Goal: Task Accomplishment & Management: Complete application form

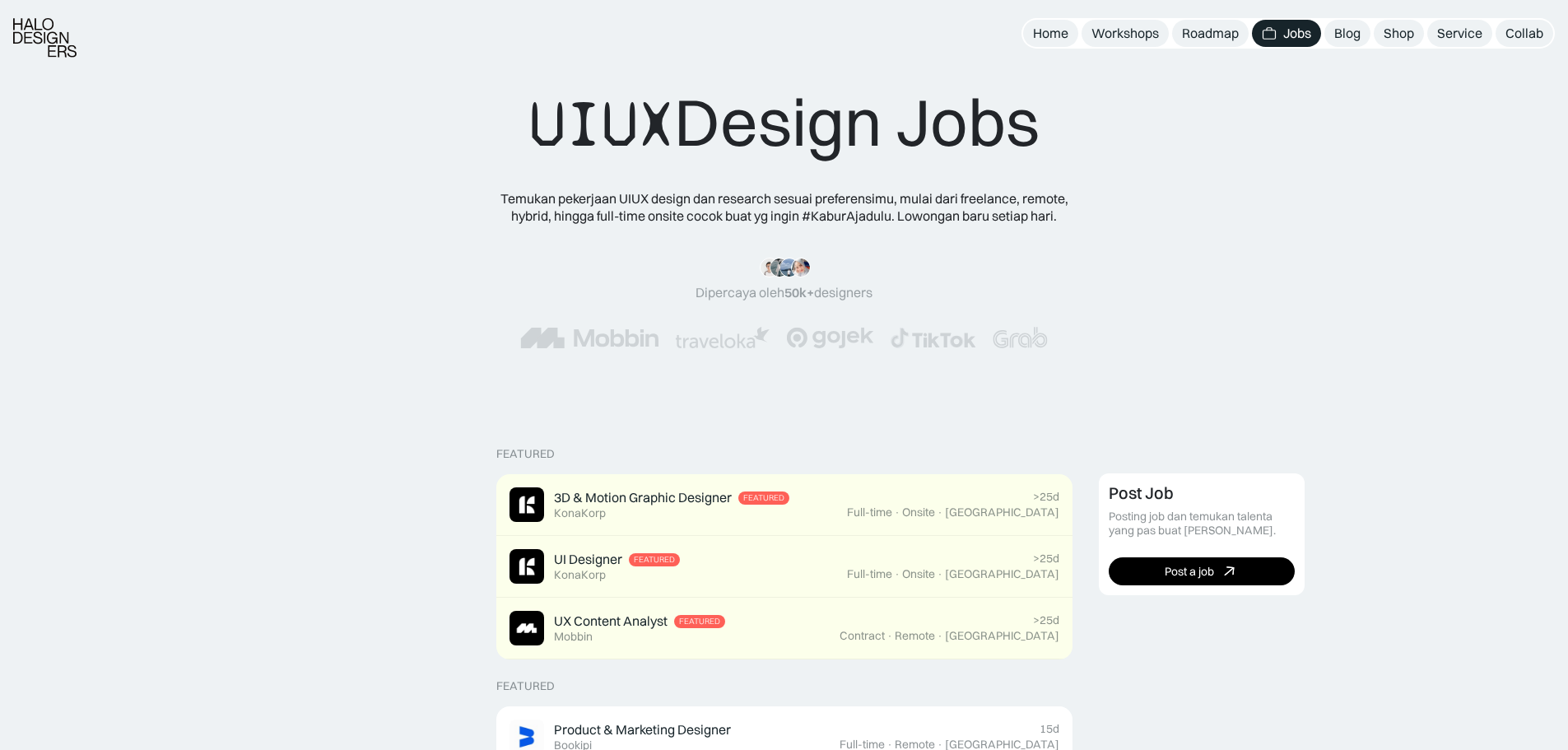
scroll to position [1140, 0]
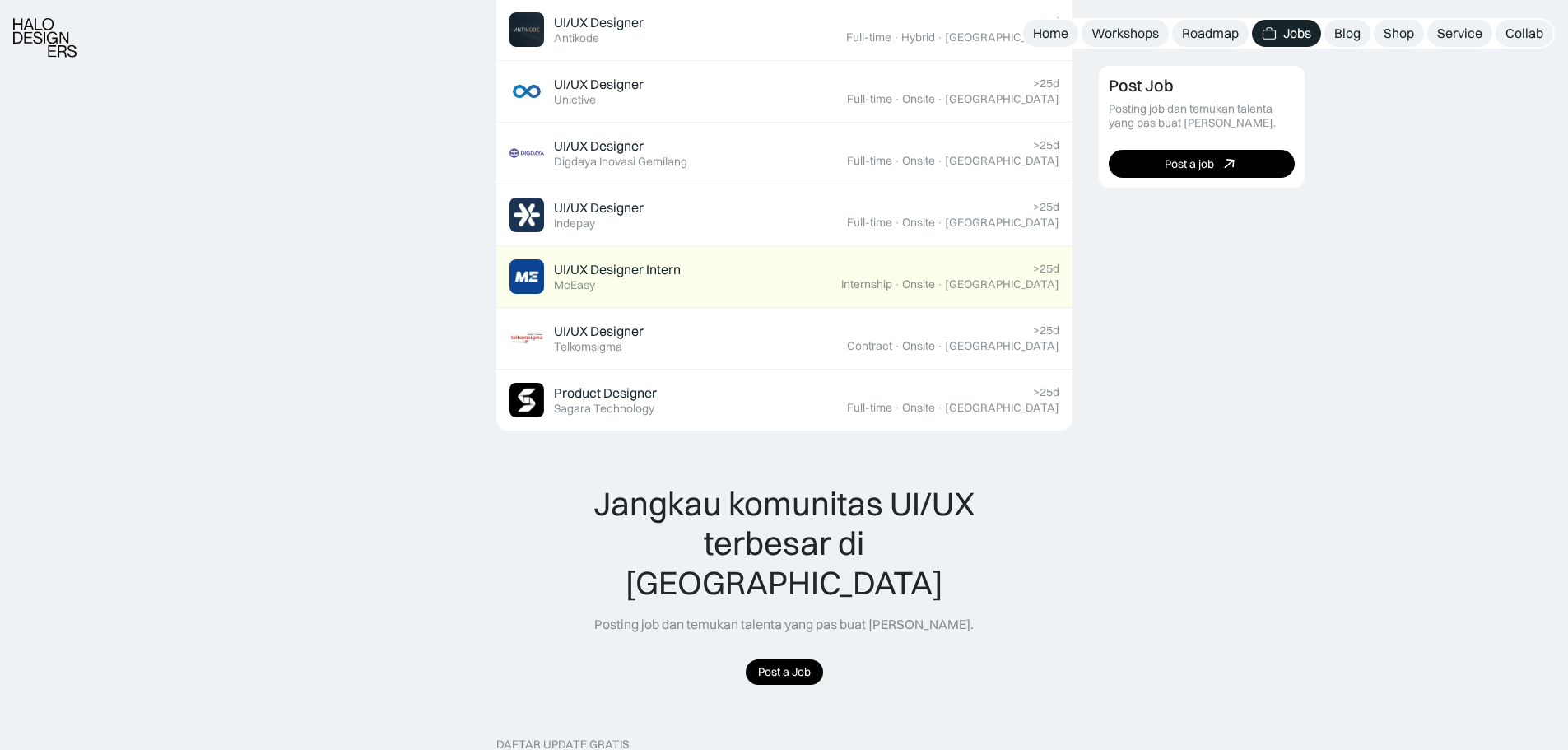
drag, startPoint x: 0, startPoint y: 0, endPoint x: 1352, endPoint y: 397, distance: 1409.1
click at [1352, 397] on div "Post Job Posting job dan temukan talenta yang pas buat timmu. Post a job" at bounding box center [1327, 240] width 457 height 1814
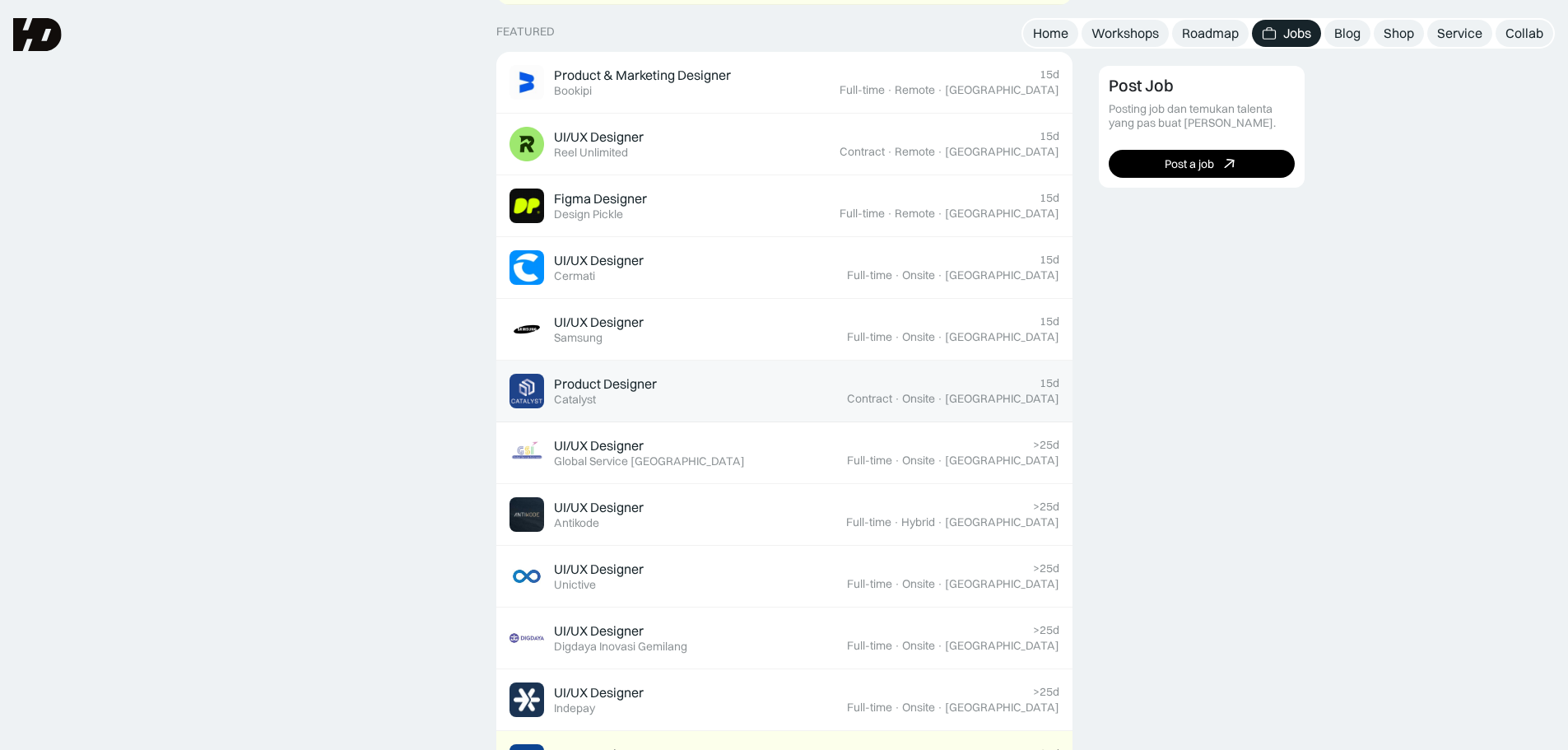
scroll to position [652, 0]
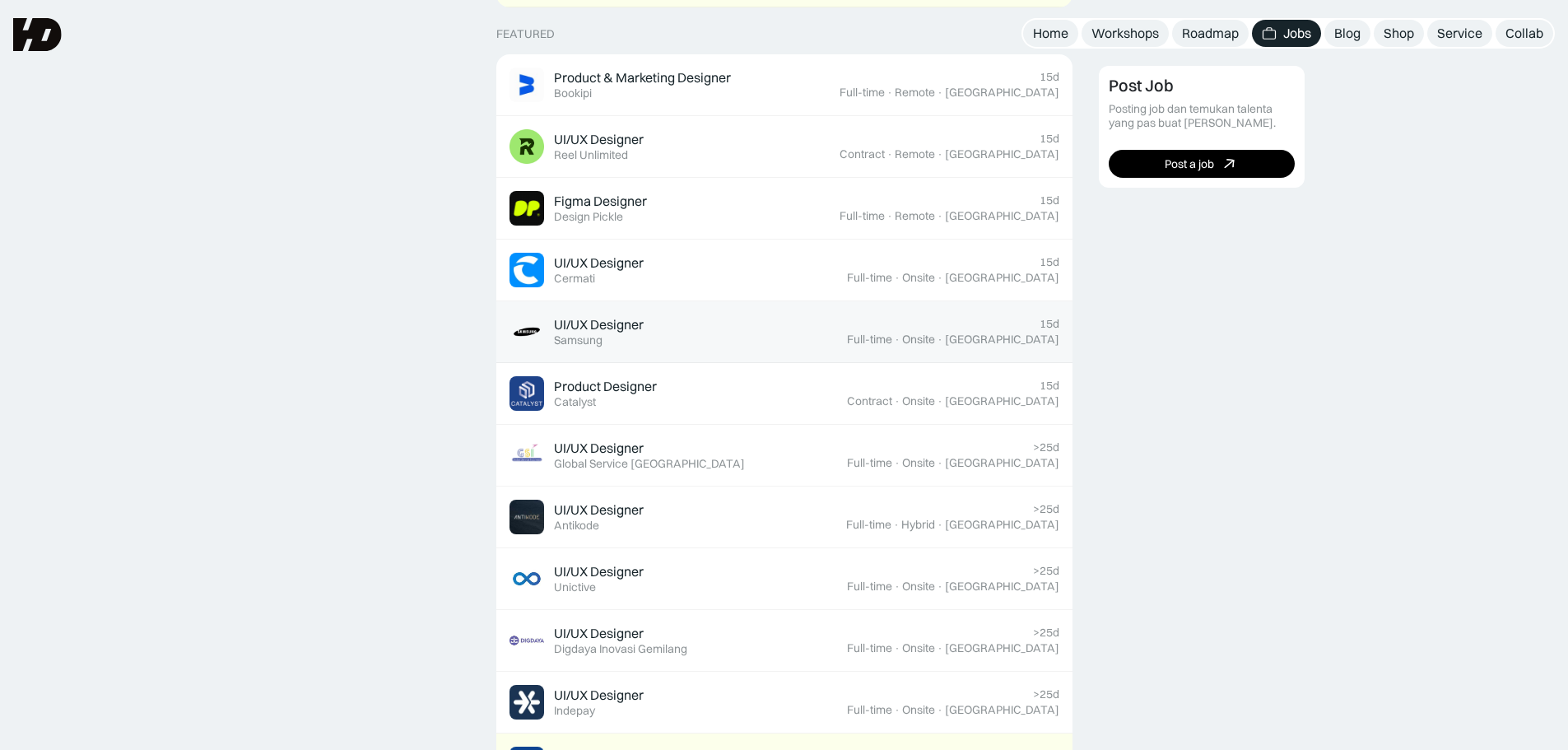
click at [847, 316] on div "UI/UX Designer Featured Samsung" at bounding box center [678, 332] width 338 height 34
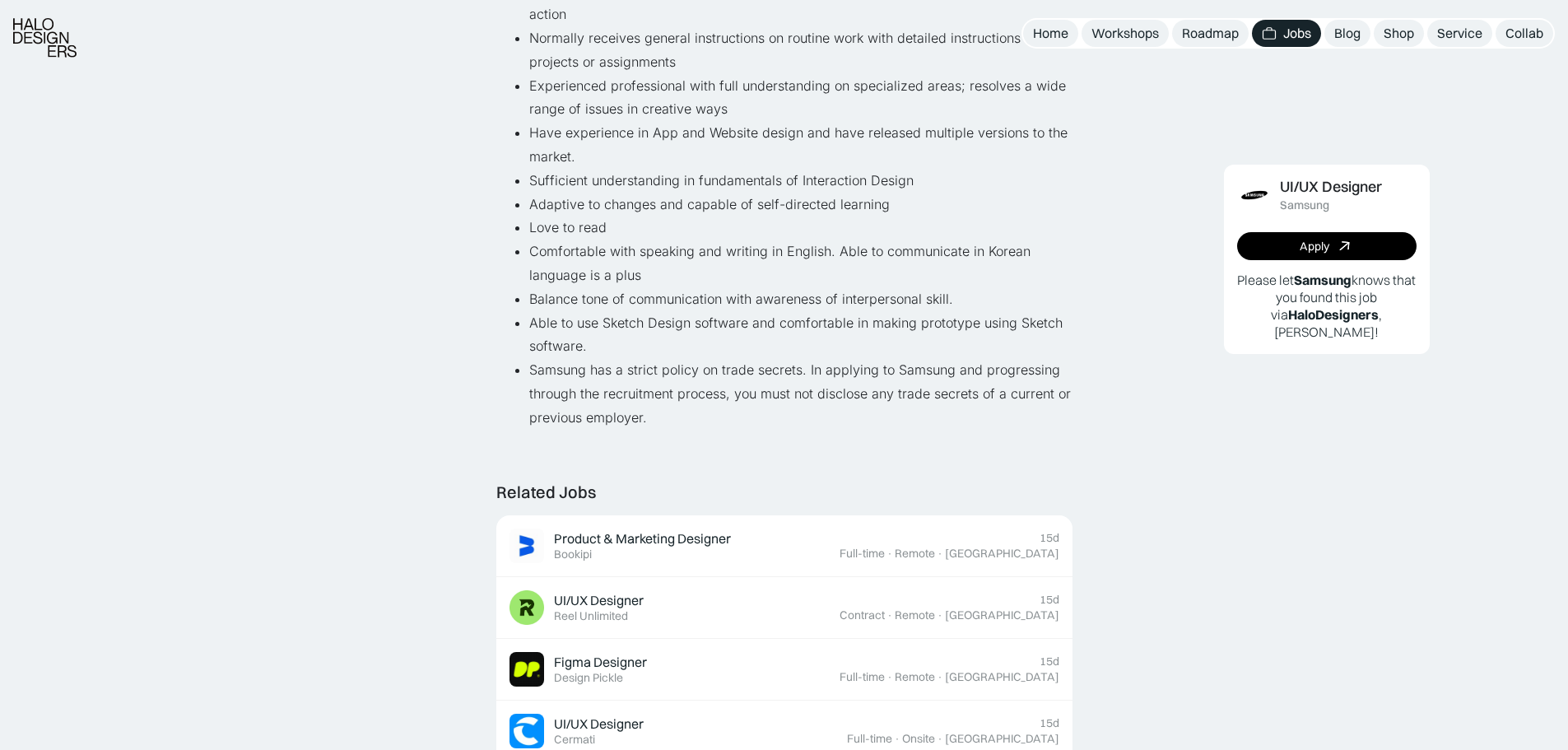
scroll to position [916, 0]
click at [1201, 577] on div "UI/UX Designer Samsung Apply Please let Samsung knows that you found this job v…" at bounding box center [1327, 509] width 457 height 2185
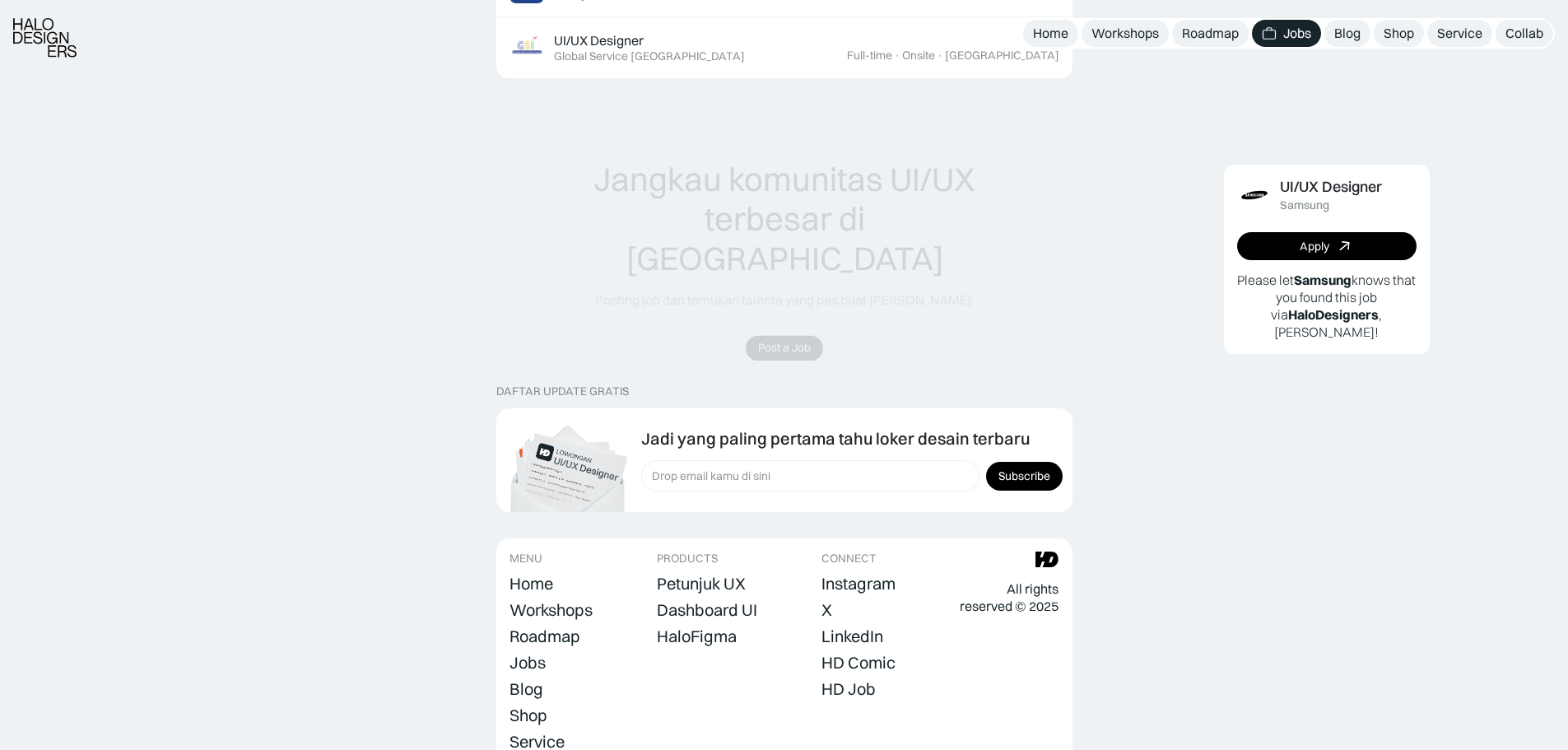
scroll to position [1793, 0]
